Goal: Task Accomplishment & Management: Manage account settings

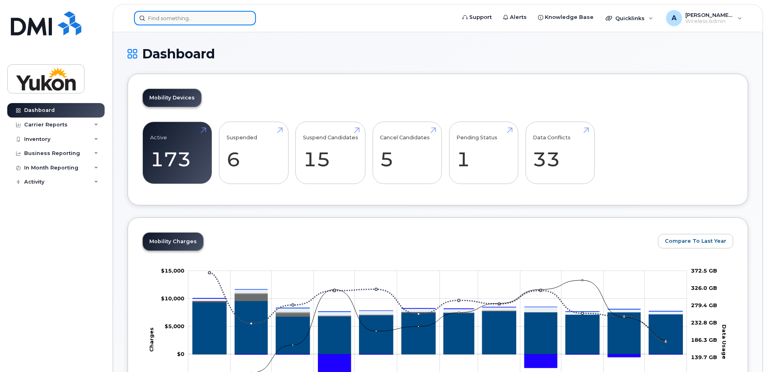
click at [178, 20] on input at bounding box center [195, 18] width 122 height 14
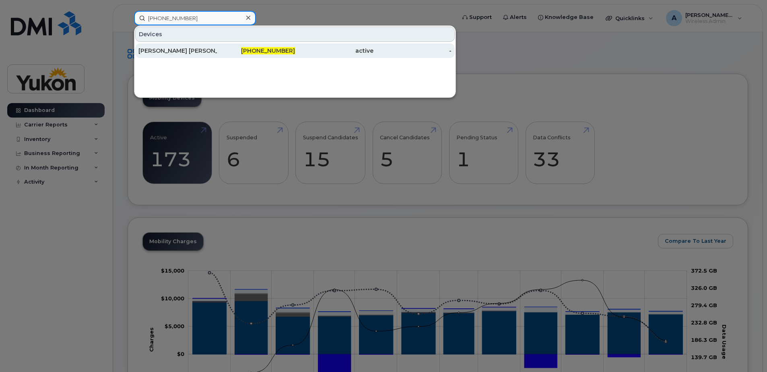
type input "867-334-6712"
click at [213, 47] on div "[PERSON_NAME] [PERSON_NAME]" at bounding box center [177, 51] width 78 height 8
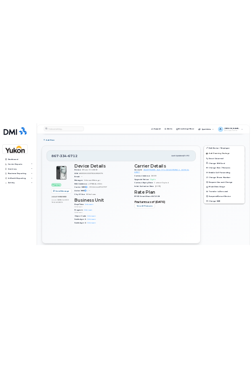
scroll to position [80, 0]
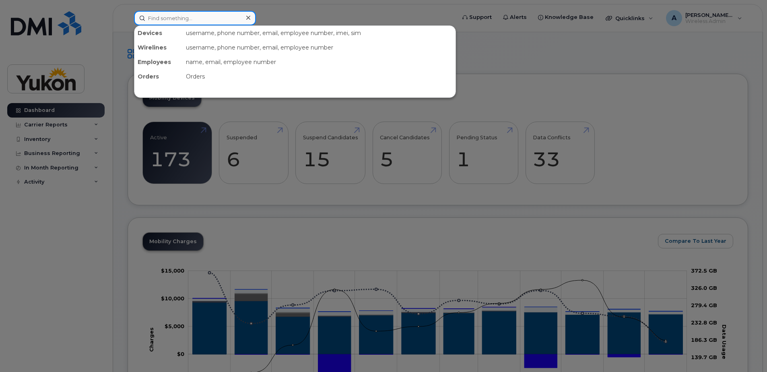
click at [228, 18] on input at bounding box center [195, 18] width 122 height 14
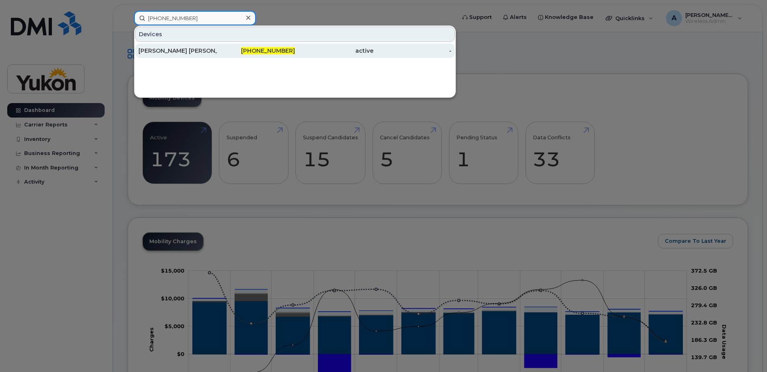
type input "[PHONE_NUMBER]"
click at [163, 53] on div "[PERSON_NAME] [PERSON_NAME]" at bounding box center [177, 51] width 78 height 8
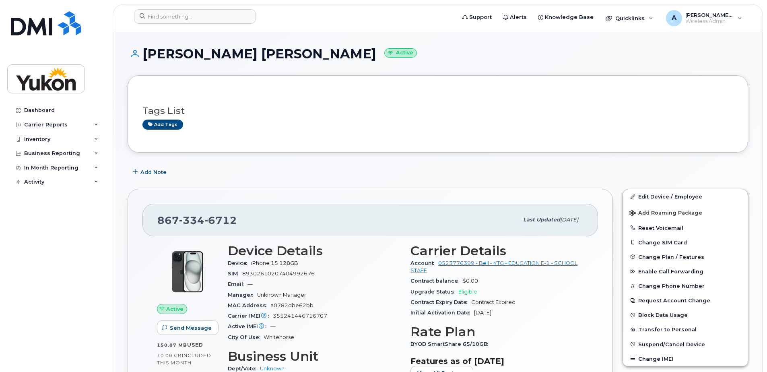
click at [514, 110] on h3 "Tags List" at bounding box center [437, 111] width 591 height 10
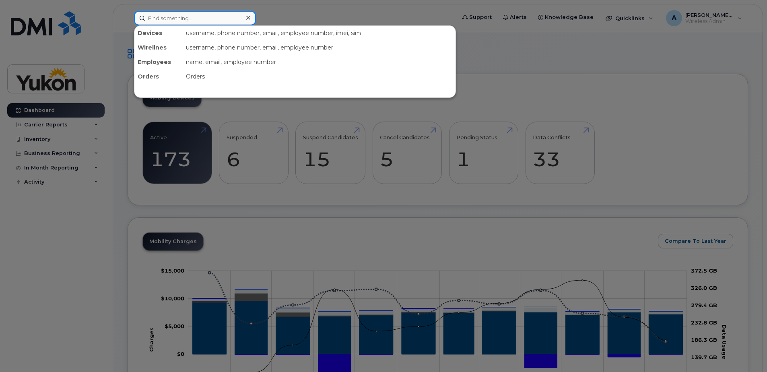
click at [191, 21] on input at bounding box center [195, 18] width 122 height 14
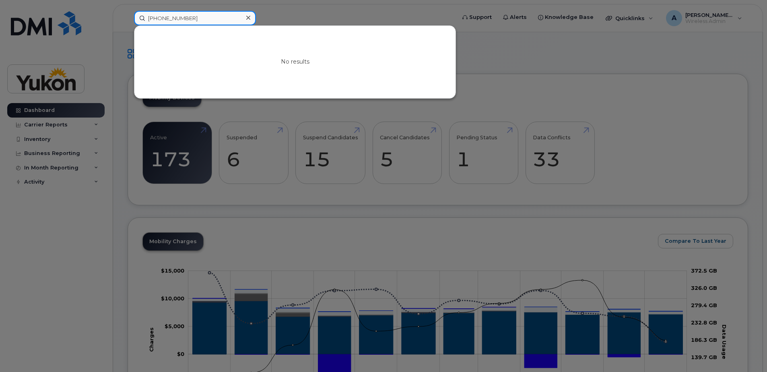
click at [171, 19] on input "867-334-1124" at bounding box center [195, 18] width 122 height 14
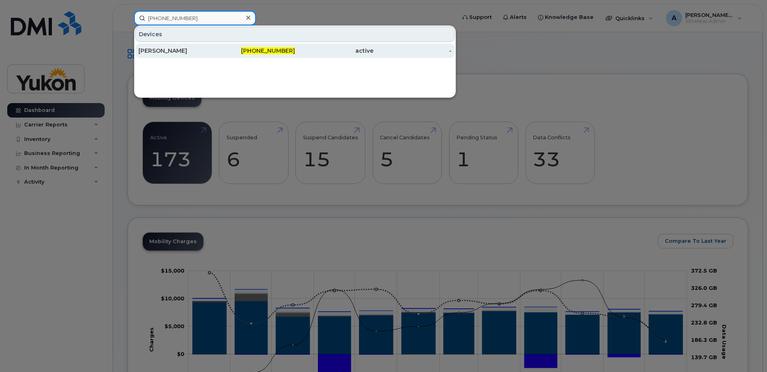
type input "867-332-1124"
click at [202, 55] on div "Lisa Hurley" at bounding box center [177, 50] width 78 height 14
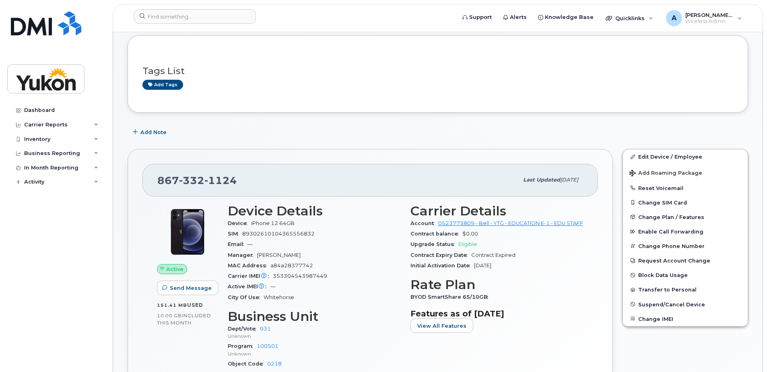
scroll to position [121, 0]
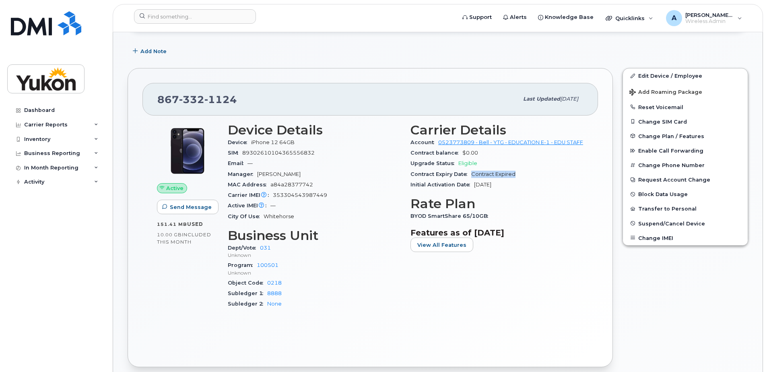
drag, startPoint x: 472, startPoint y: 181, endPoint x: 516, endPoint y: 180, distance: 43.5
click at [516, 179] on div "Contract Expiry Date Contract Expired" at bounding box center [496, 174] width 173 height 10
click at [660, 221] on span "Suspend/Cancel Device" at bounding box center [671, 223] width 67 height 6
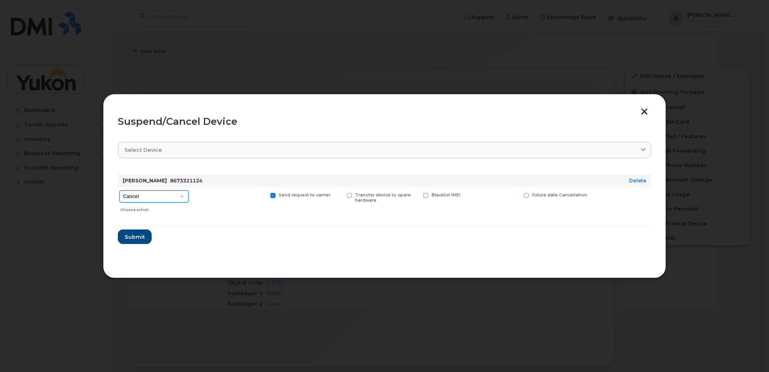
click at [176, 200] on select "Cancel Suspend - Extend Suspension Suspend - Reduced Rate Suspend - Full Rate S…" at bounding box center [153, 196] width 69 height 12
select select "[object Object]"
click at [119, 190] on select "Cancel Suspend - Extend Suspension Suspend - Reduced Rate Suspend - Full Rate S…" at bounding box center [153, 196] width 69 height 12
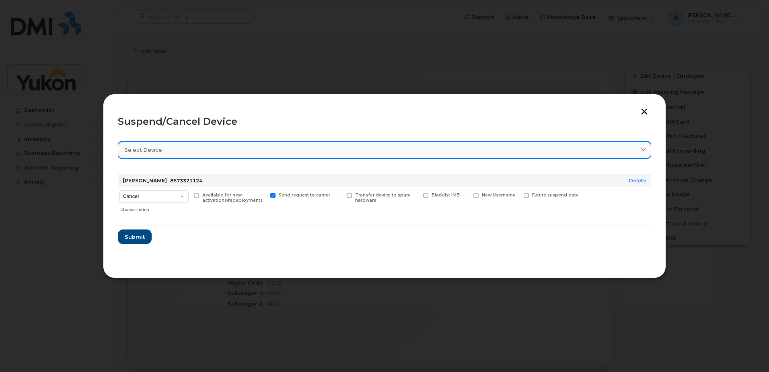
click at [249, 149] on div "Select device" at bounding box center [385, 150] width 520 height 8
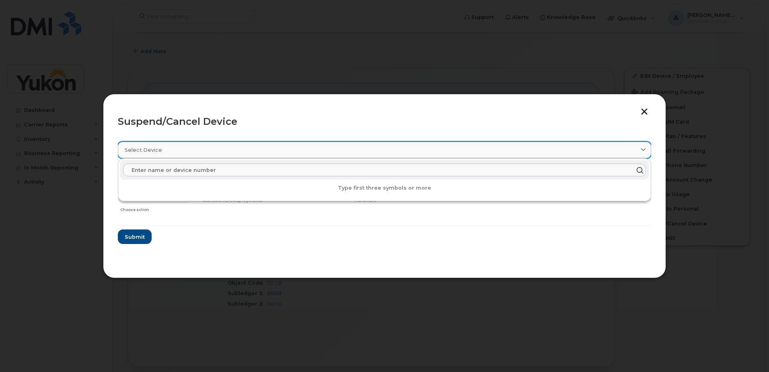
click at [249, 149] on div "Select device" at bounding box center [385, 150] width 520 height 8
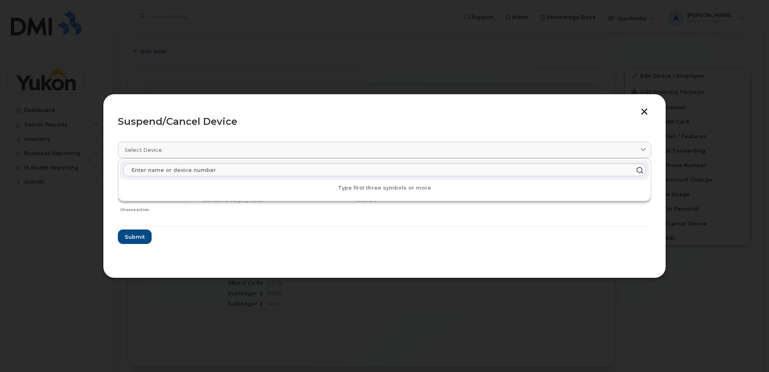
click at [617, 128] on header "Suspend/Cancel Device" at bounding box center [384, 122] width 533 height 26
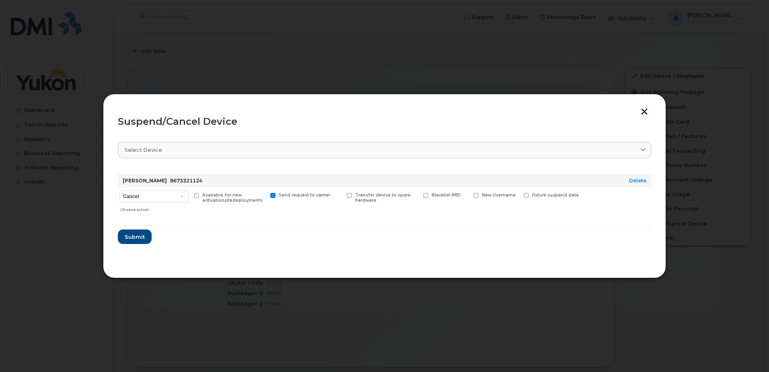
click at [645, 111] on button "button" at bounding box center [644, 112] width 12 height 8
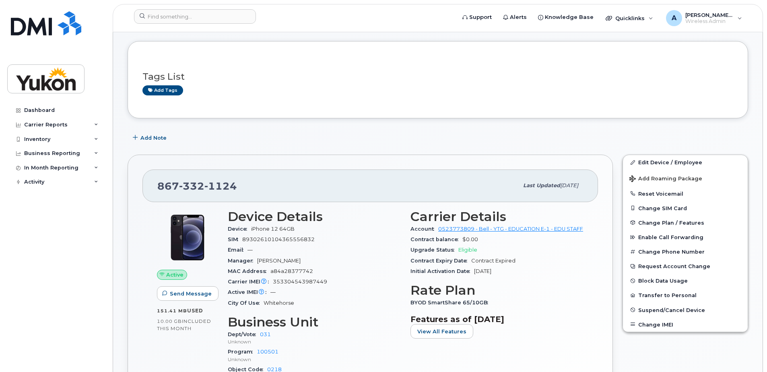
scroll to position [80, 0]
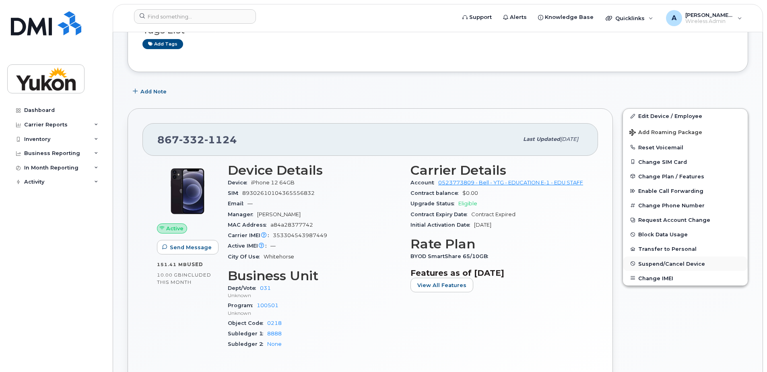
click at [657, 262] on span "Suspend/Cancel Device" at bounding box center [671, 263] width 67 height 6
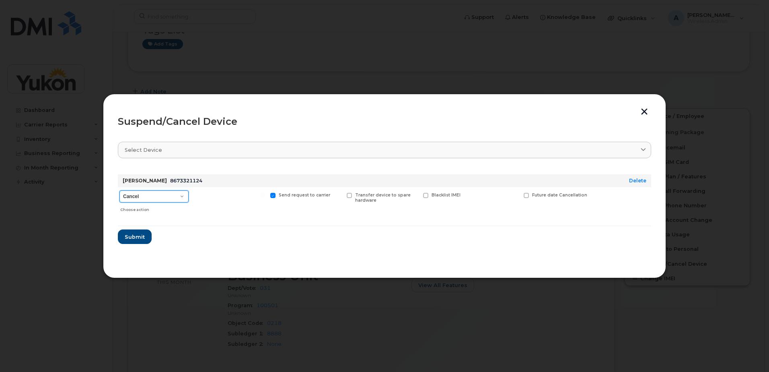
click at [182, 199] on select "Cancel Suspend - Extend Suspension Suspend - Reduced Rate Suspend - Full Rate S…" at bounding box center [153, 196] width 69 height 12
select select "[object Object]"
click at [119, 190] on select "Cancel Suspend - Extend Suspension Suspend - Reduced Rate Suspend - Full Rate S…" at bounding box center [153, 196] width 69 height 12
click at [182, 196] on select "Cancel Suspend - Extend Suspension Suspend - Reduced Rate Suspend - Full Rate S…" at bounding box center [153, 196] width 69 height 12
click at [119, 190] on select "Cancel Suspend - Extend Suspension Suspend - Reduced Rate Suspend - Full Rate S…" at bounding box center [153, 196] width 69 height 12
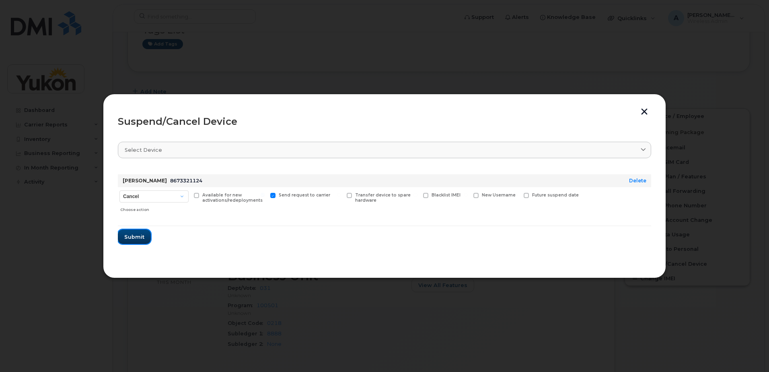
click at [134, 241] on button "Submit" at bounding box center [134, 236] width 33 height 14
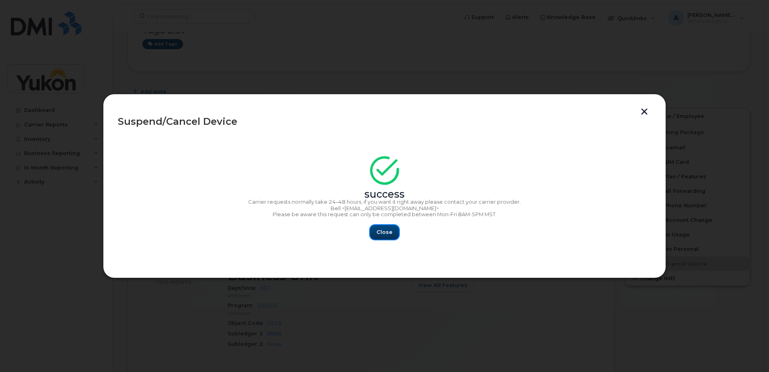
click at [381, 231] on span "Close" at bounding box center [385, 232] width 16 height 8
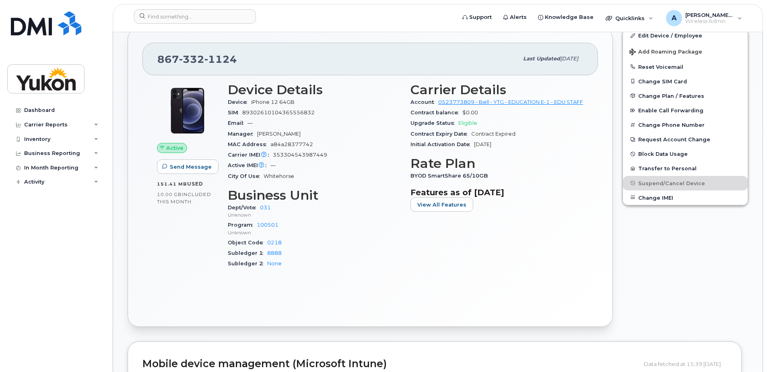
scroll to position [121, 0]
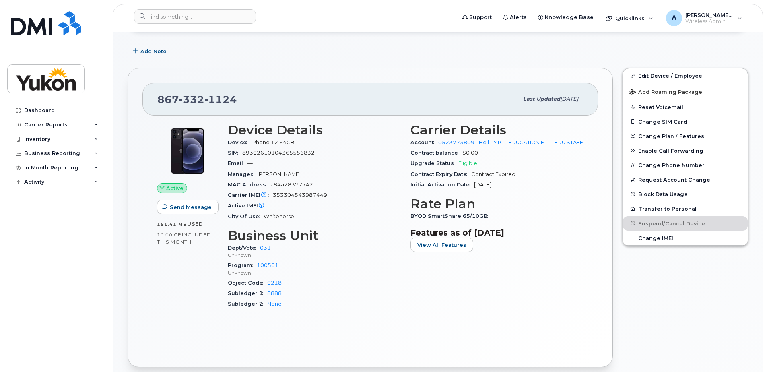
click at [550, 52] on div "Add Note" at bounding box center [438, 51] width 620 height 14
click at [397, 46] on div "Add Note" at bounding box center [438, 51] width 620 height 14
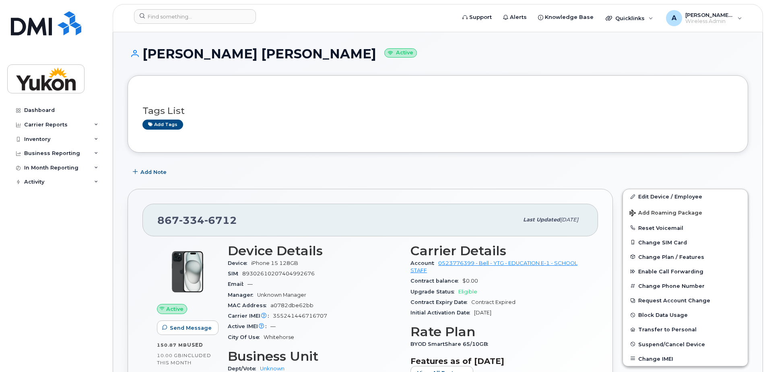
click at [310, 71] on div "Connor Booth Active" at bounding box center [438, 61] width 620 height 29
